Goal: Task Accomplishment & Management: Manage account settings

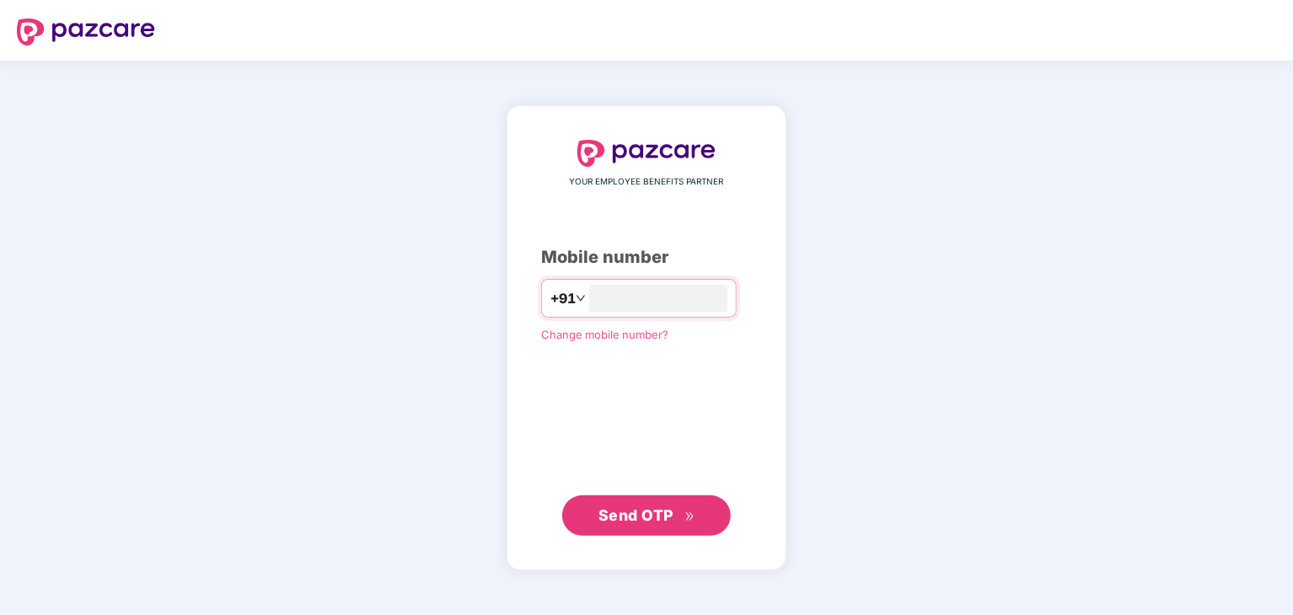
type input "*"
type input "**********"
click at [588, 508] on button "Send OTP" at bounding box center [646, 515] width 169 height 40
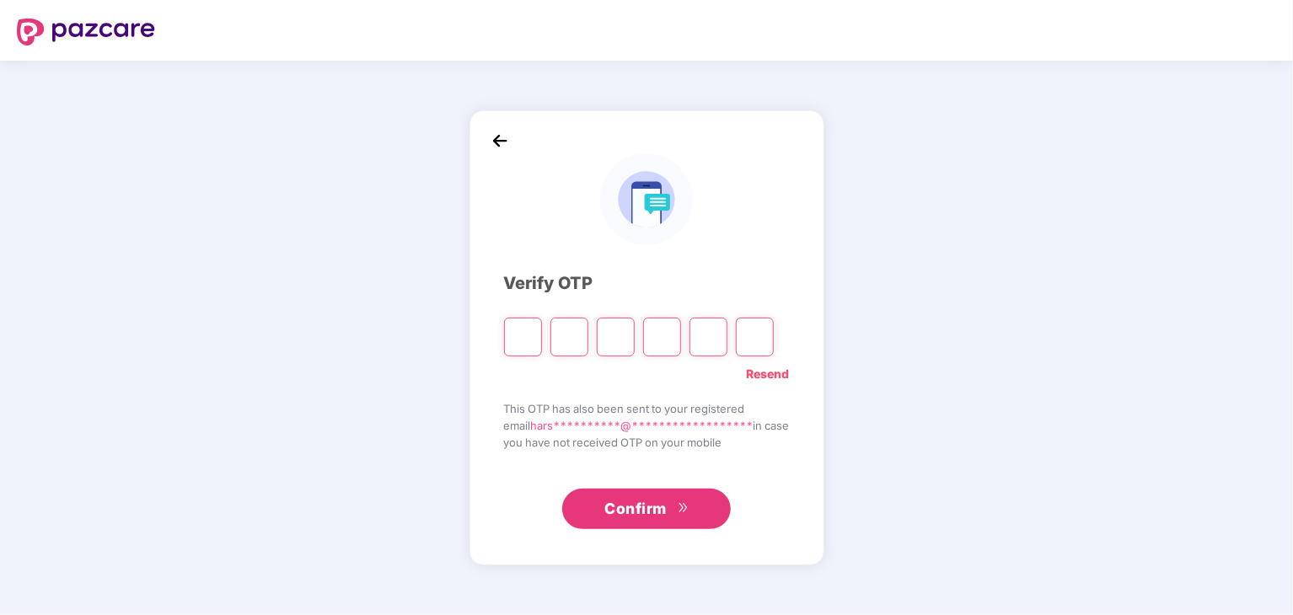
type input "*"
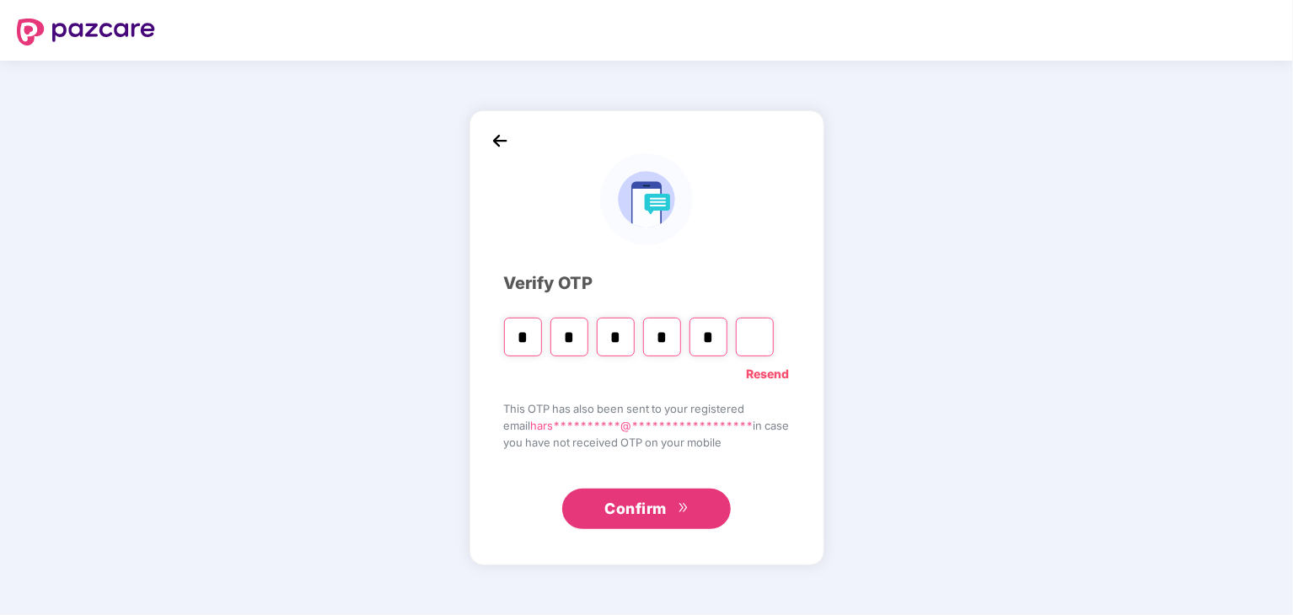
type input "*"
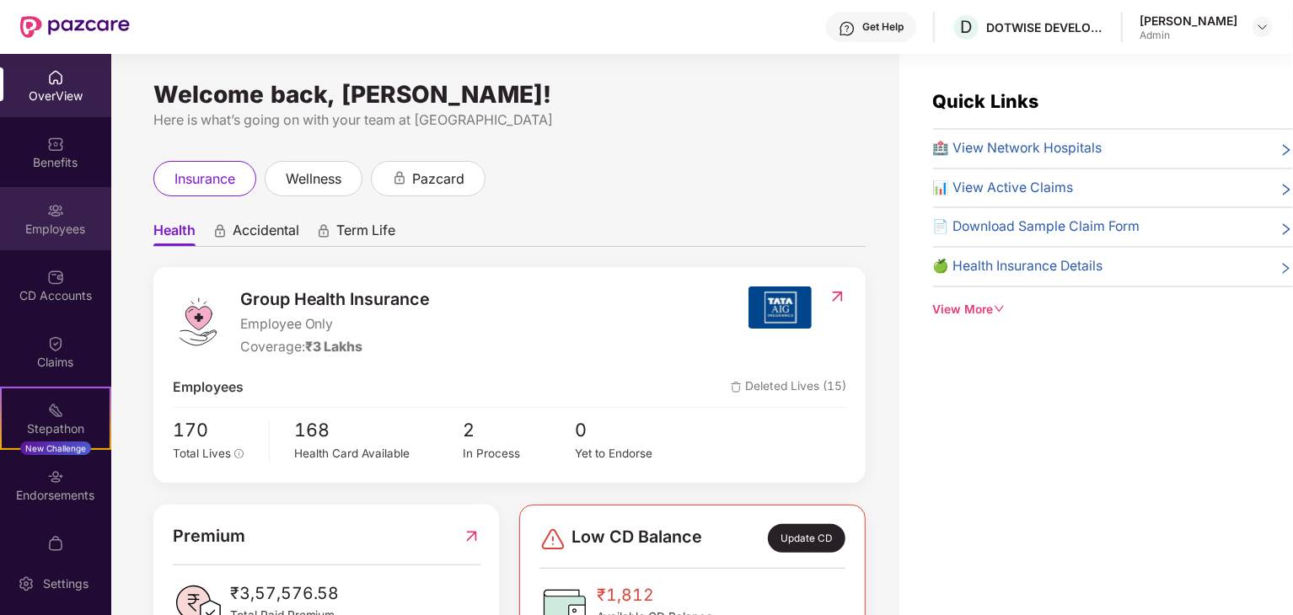
click at [43, 199] on div "Employees" at bounding box center [55, 218] width 111 height 63
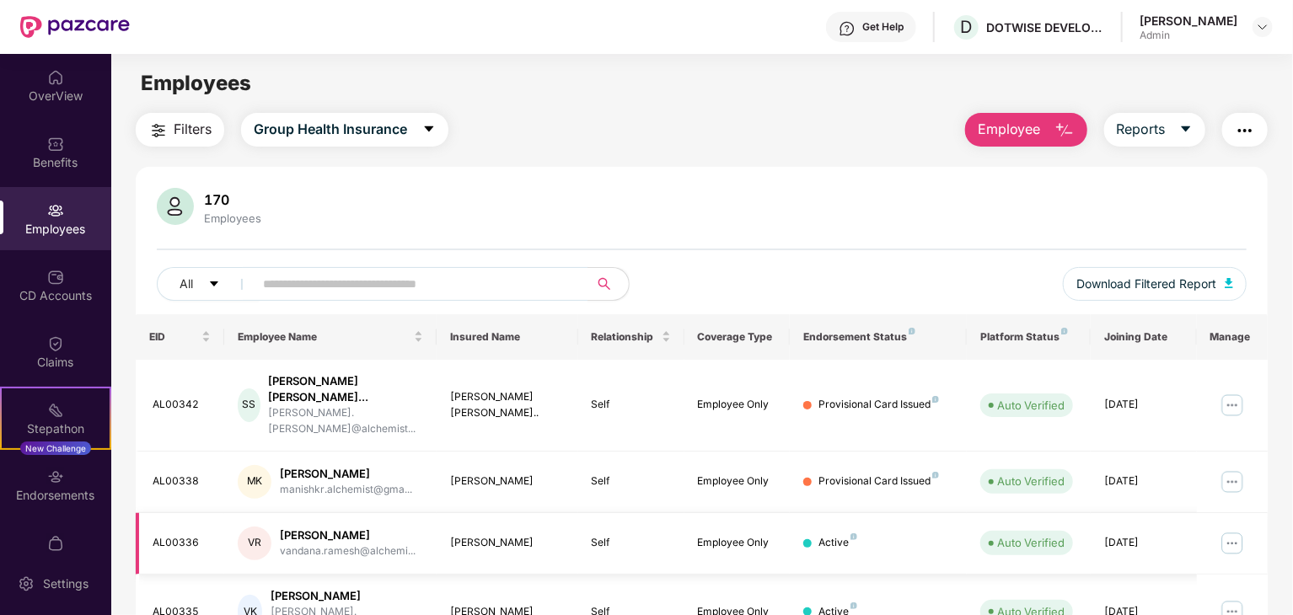
click at [772, 523] on td "Employee Only" at bounding box center [737, 544] width 106 height 62
